Goal: Task Accomplishment & Management: Complete application form

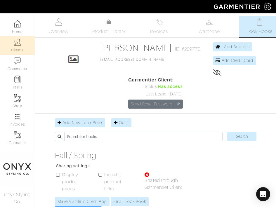
click at [22, 48] on link "Clients" at bounding box center [17, 45] width 35 height 18
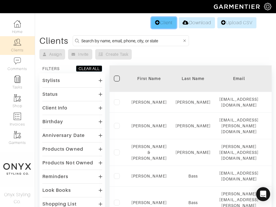
click at [168, 24] on link "Client" at bounding box center [163, 22] width 25 height 11
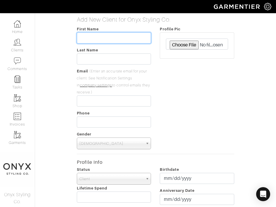
click at [109, 39] on input "text" at bounding box center [114, 37] width 75 height 11
click at [87, 36] on input "text" at bounding box center [114, 37] width 75 height 11
paste input "[PERSON_NAME]"
type input "[PERSON_NAME]"
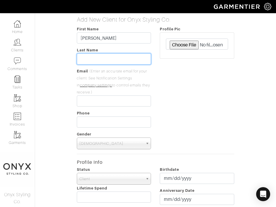
click at [92, 56] on input "text" at bounding box center [114, 58] width 75 height 11
paste input "[PERSON_NAME]"
type input "[PERSON_NAME]"
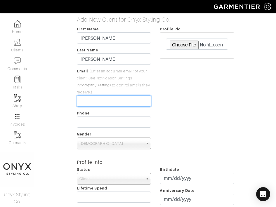
click at [109, 102] on input "email" at bounding box center [114, 101] width 75 height 11
click at [86, 102] on input "email" at bounding box center [114, 101] width 75 height 11
paste input "[EMAIL_ADDRESS][PERSON_NAME][DOMAIN_NAME]"
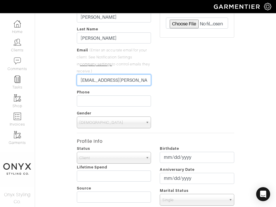
scroll to position [25, 0]
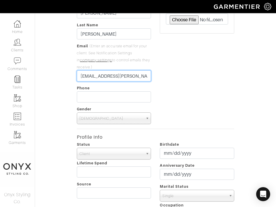
type input "[EMAIL_ADDRESS][PERSON_NAME][DOMAIN_NAME]"
click at [145, 122] on link "[DEMOGRAPHIC_DATA]" at bounding box center [114, 119] width 75 height 12
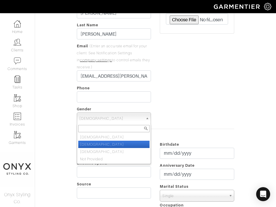
click at [133, 143] on li "[DEMOGRAPHIC_DATA]" at bounding box center [114, 144] width 72 height 7
select select "[DEMOGRAPHIC_DATA]"
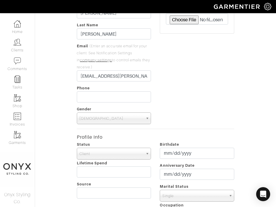
click at [194, 110] on div "Profile Pic" at bounding box center [197, 62] width 83 height 124
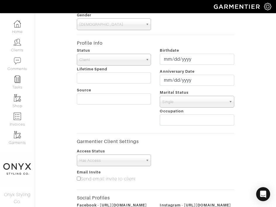
scroll to position [132, 0]
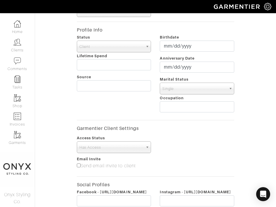
click at [78, 165] on input"] "Send email invite to client" at bounding box center [79, 166] width 4 height 4
checkbox input"] "true"
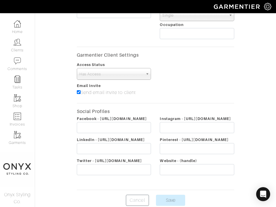
scroll to position [254, 0]
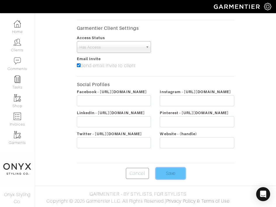
click at [172, 173] on input "Save" at bounding box center [170, 173] width 29 height 11
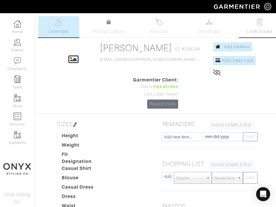
click at [266, 23] on link "Look Books" at bounding box center [259, 26] width 41 height 21
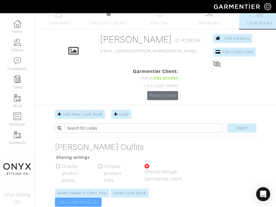
scroll to position [7, 0]
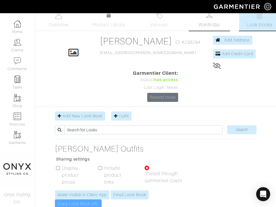
click at [209, 23] on span "Wardrobe" at bounding box center [209, 24] width 21 height 7
